Goal: Navigation & Orientation: Find specific page/section

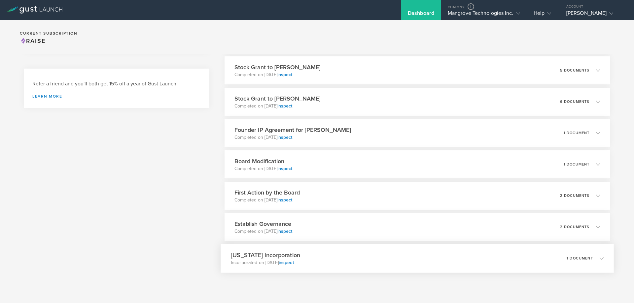
scroll to position [144, 0]
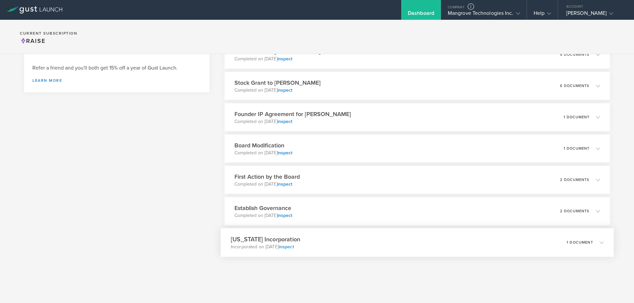
click at [293, 247] on link "inspect" at bounding box center [285, 247] width 15 height 6
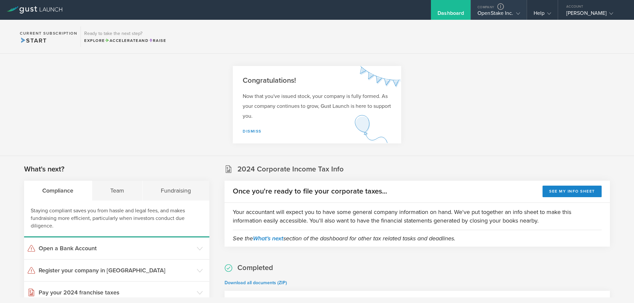
click at [493, 10] on div "OpenStake Inc." at bounding box center [498, 15] width 42 height 10
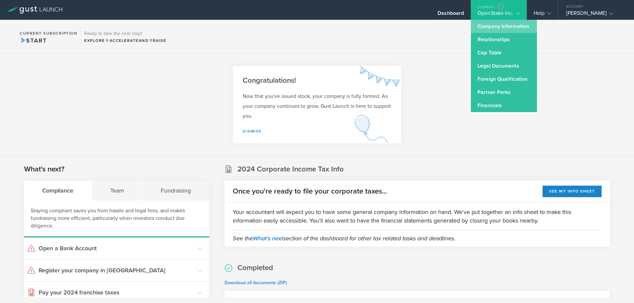
click at [493, 27] on link "Company Information" at bounding box center [504, 26] width 66 height 13
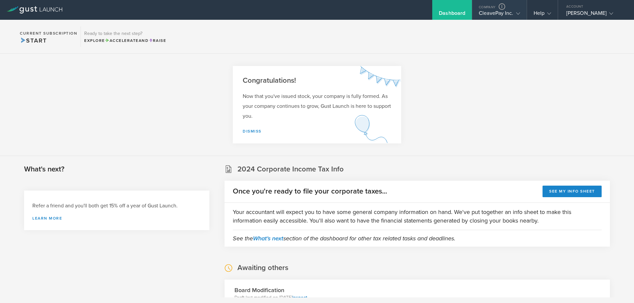
click at [489, 15] on div "CleavePay Inc." at bounding box center [499, 15] width 41 height 10
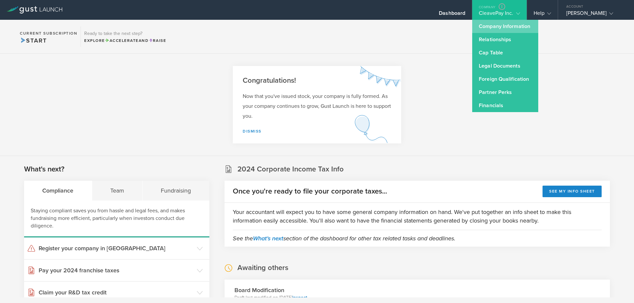
click at [496, 32] on link "Company Information" at bounding box center [505, 26] width 66 height 13
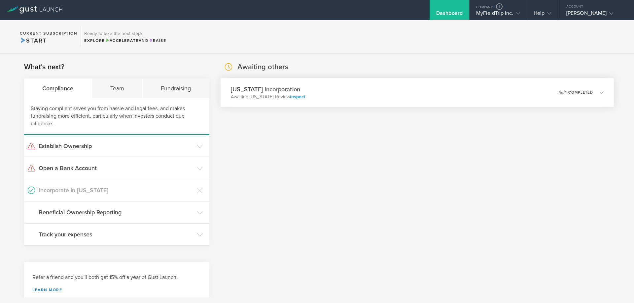
click at [297, 98] on link "inspect" at bounding box center [297, 97] width 15 height 6
click at [296, 97] on link "inspect" at bounding box center [297, 97] width 15 height 6
